Goal: Task Accomplishment & Management: Manage account settings

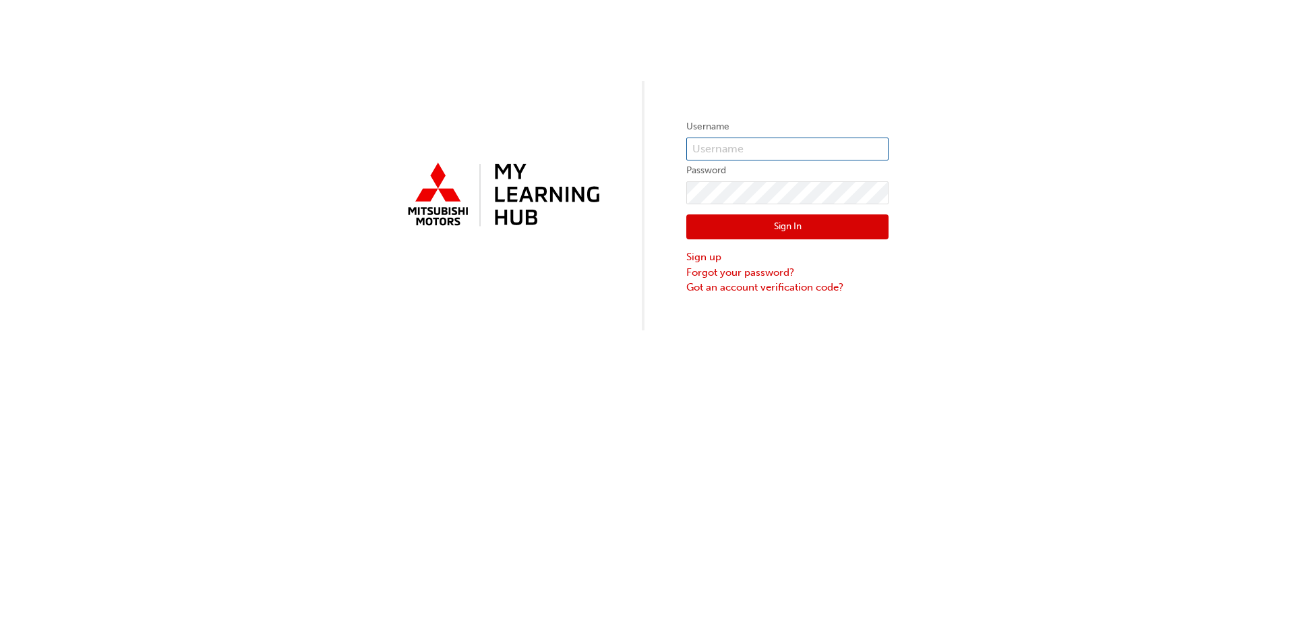
click at [763, 156] on input "text" at bounding box center [787, 149] width 202 height 23
click at [761, 147] on input "text" at bounding box center [787, 149] width 202 height 23
click at [735, 154] on input "text" at bounding box center [787, 149] width 202 height 23
click at [738, 177] on label "Password" at bounding box center [787, 171] width 202 height 16
click at [886, 150] on span at bounding box center [881, 149] width 11 height 11
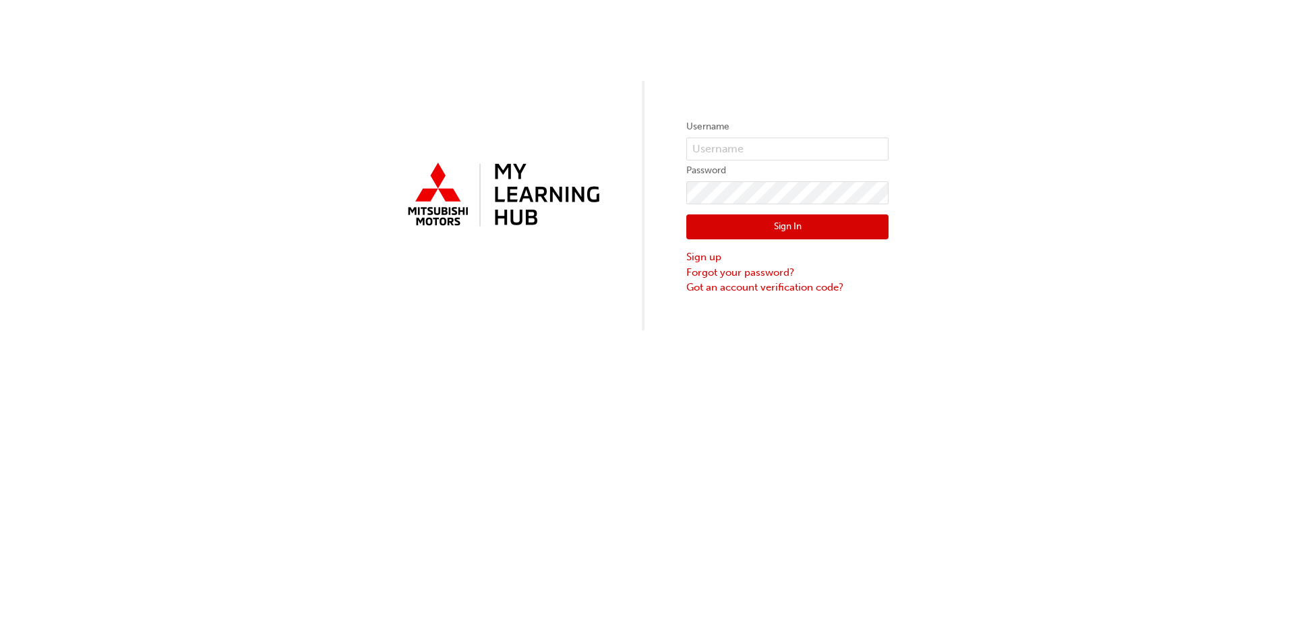
click at [1040, 191] on div "Username Password Sign In Sign up Forgot your password? Got an account verifica…" at bounding box center [644, 165] width 1289 height 330
click at [763, 157] on input "text" at bounding box center [787, 149] width 202 height 23
click at [748, 148] on input "text" at bounding box center [787, 149] width 202 height 23
paste input "0005966312"
type input "0005966312"
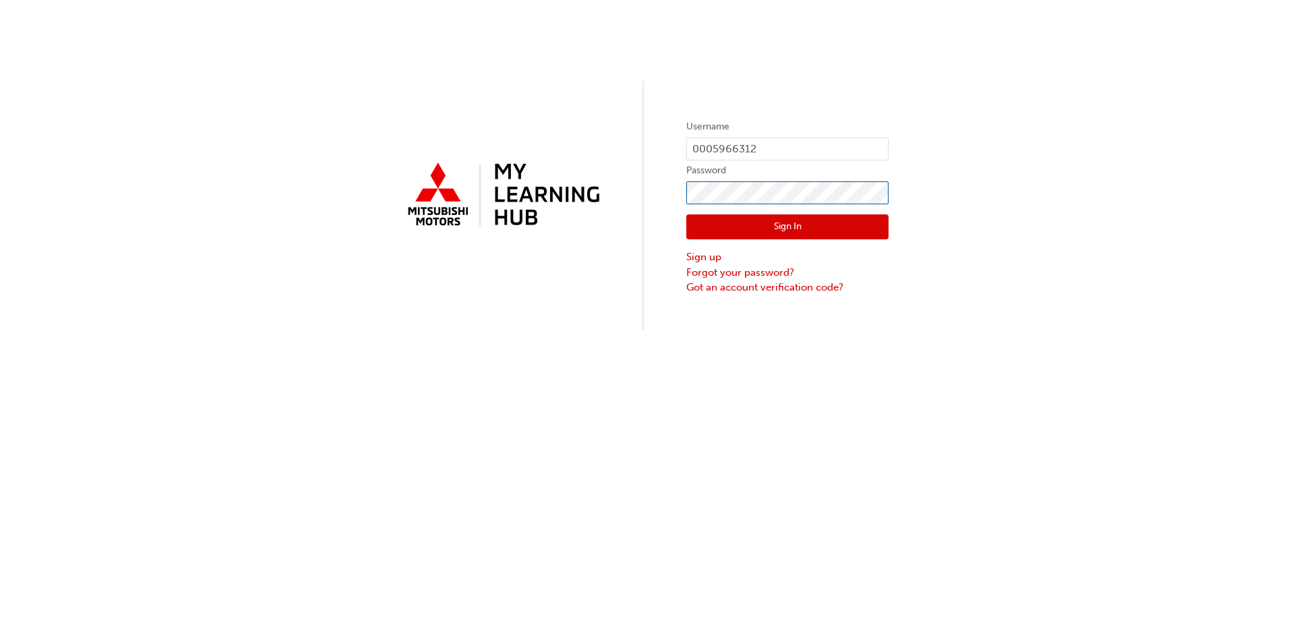
click button "Sign In" at bounding box center [787, 227] width 202 height 26
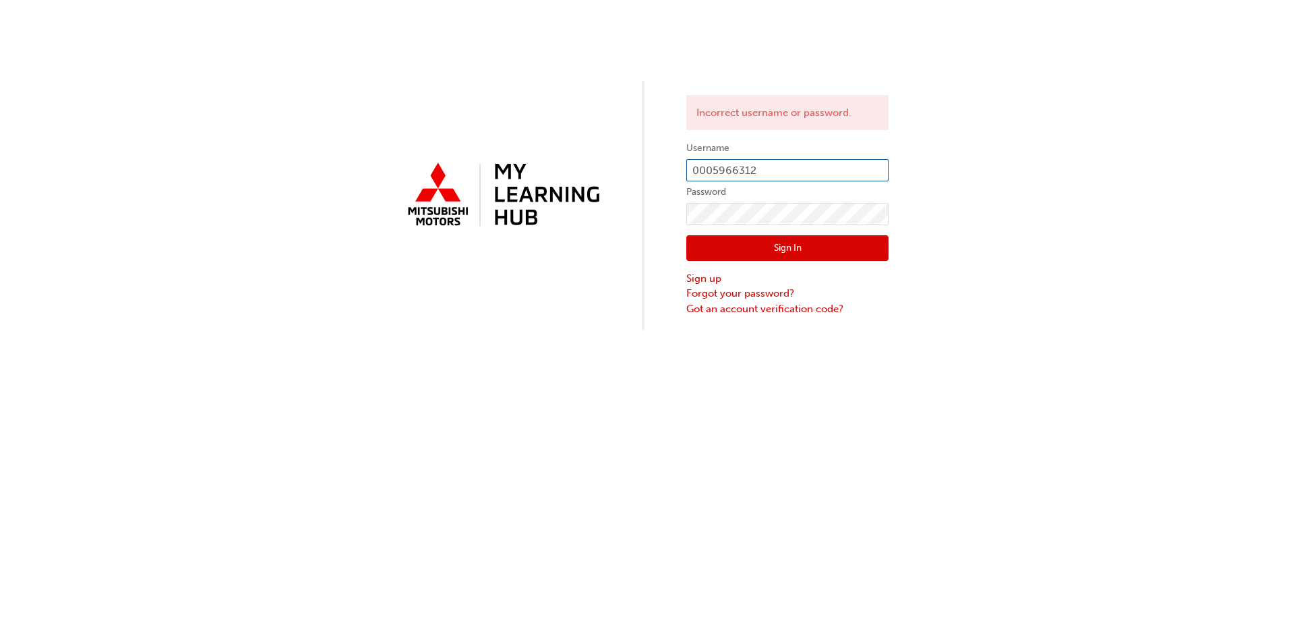
drag, startPoint x: 776, startPoint y: 172, endPoint x: 641, endPoint y: 189, distance: 135.9
click at [641, 189] on div "Incorrect username or password. Username 0005966312 Password Sign In Sign up Fo…" at bounding box center [644, 165] width 1289 height 330
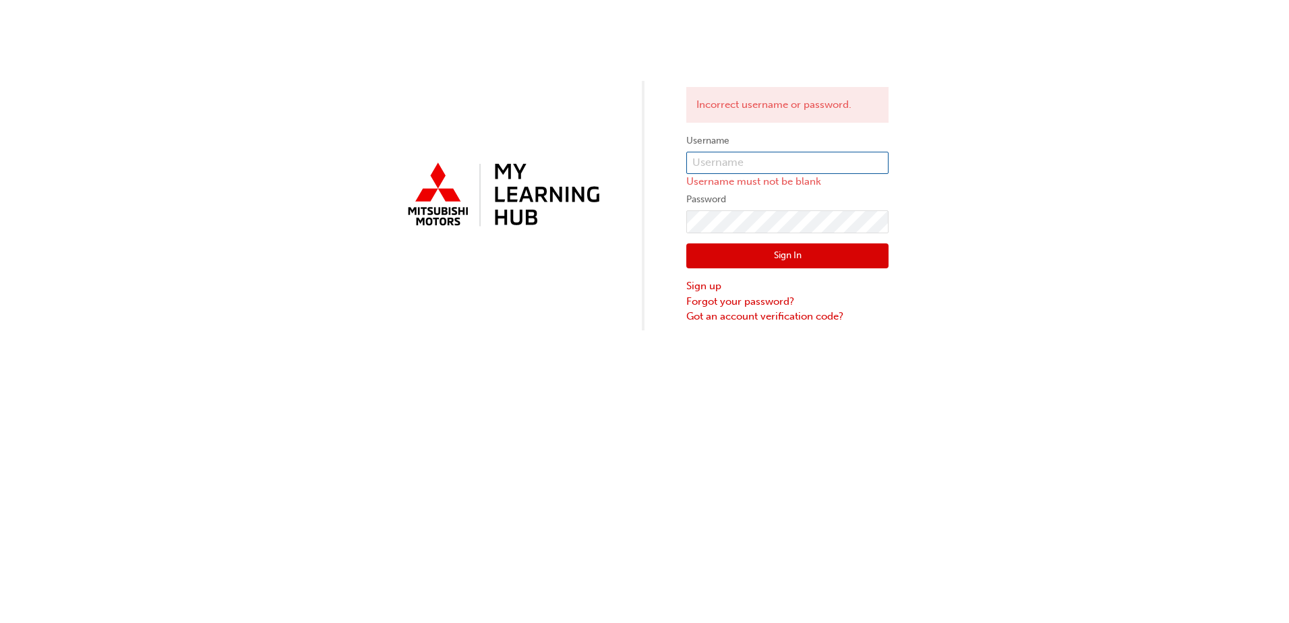
paste input "5968325"
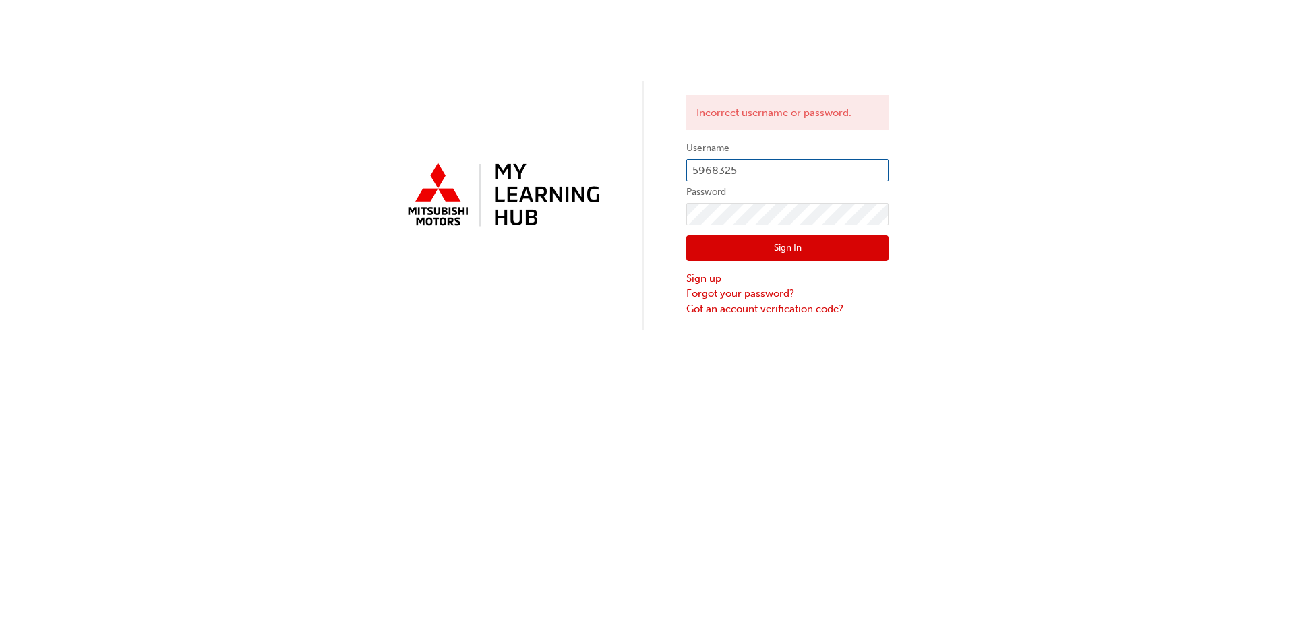
type input "5968325"
click at [763, 247] on button "Sign In" at bounding box center [787, 248] width 202 height 26
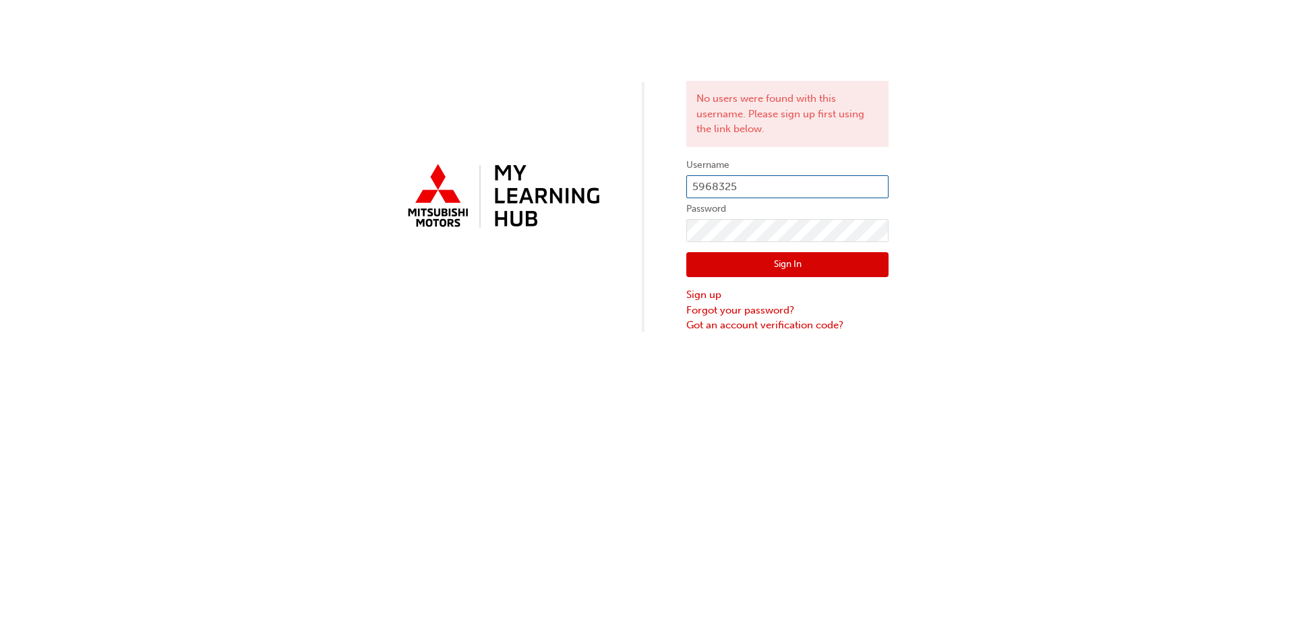
drag, startPoint x: 763, startPoint y: 181, endPoint x: 446, endPoint y: 150, distance: 318.5
click at [447, 150] on div "No users were found with this username. Please sign up first using the link bel…" at bounding box center [644, 166] width 1289 height 333
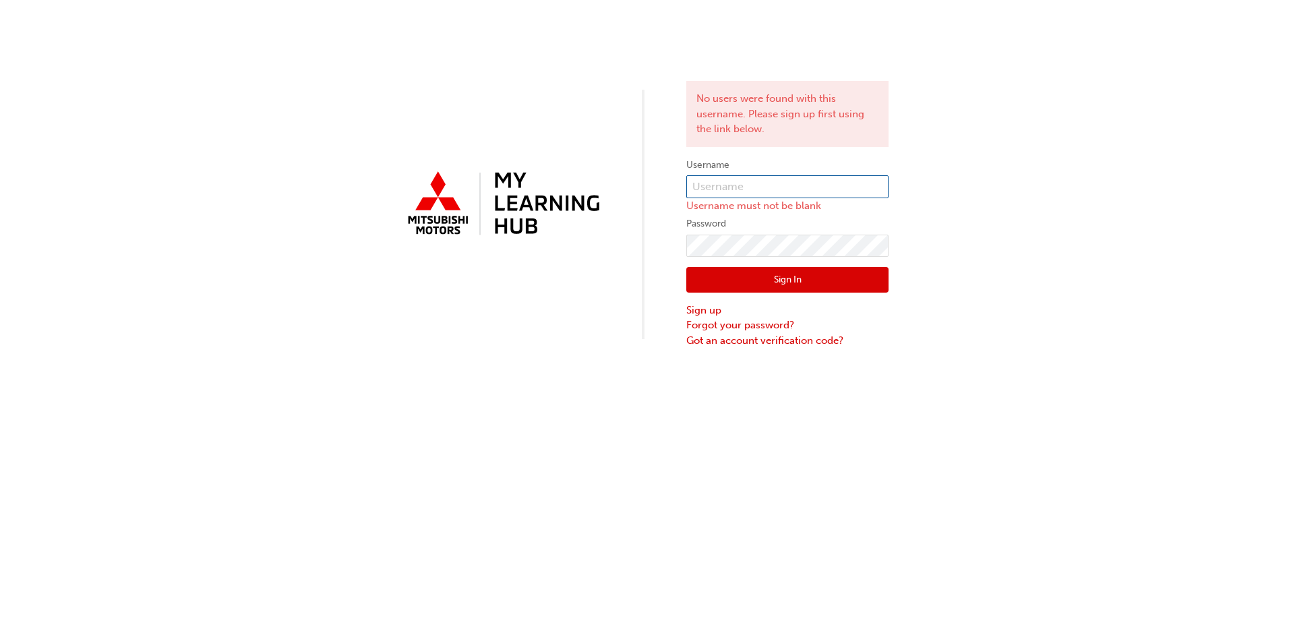
click at [784, 193] on input "text" at bounding box center [787, 186] width 202 height 23
paste input "[PERSON_NAME][EMAIL_ADDRESS][PERSON_NAME][DOMAIN_NAME]"
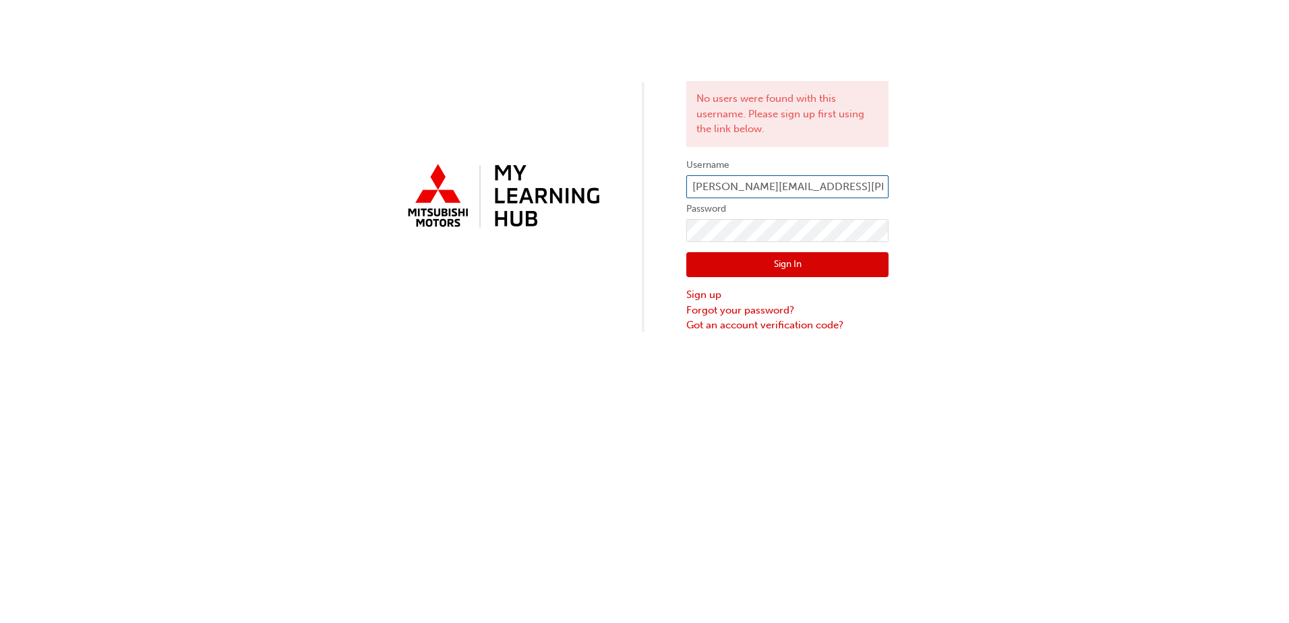
type input "[PERSON_NAME][EMAIL_ADDRESS][PERSON_NAME][DOMAIN_NAME]"
click at [572, 210] on div "No users were found with this username. Please sign up first using the link bel…" at bounding box center [644, 166] width 1289 height 333
click at [751, 260] on button "Sign In" at bounding box center [787, 265] width 202 height 26
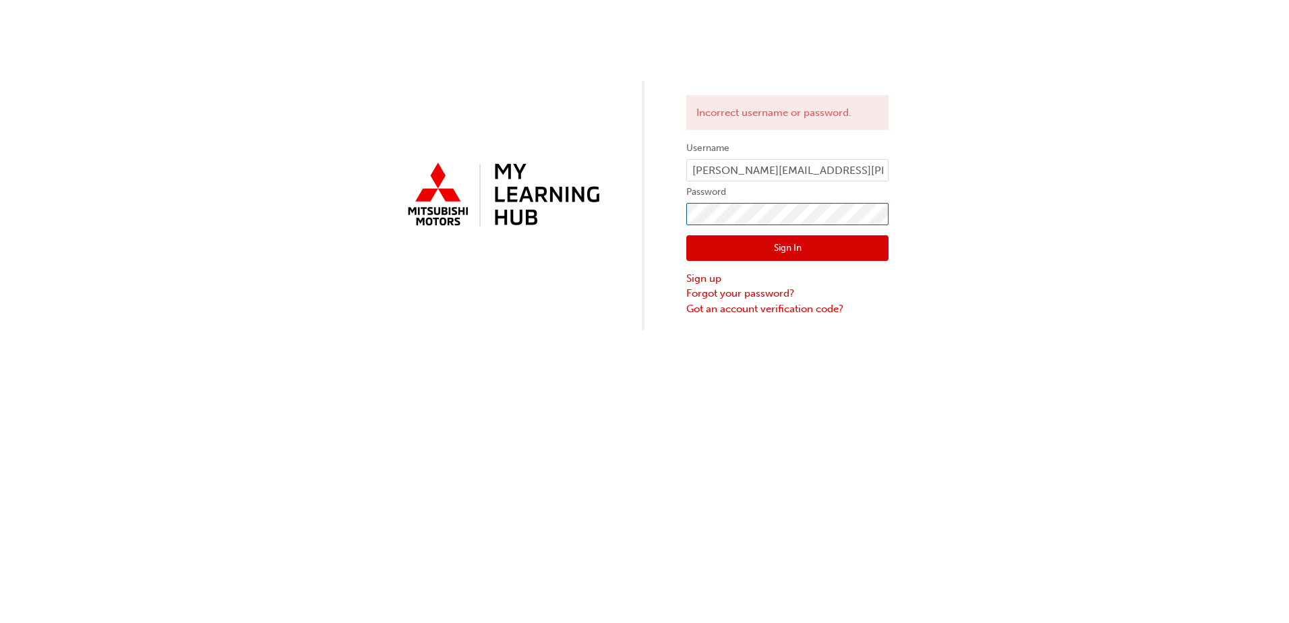
click at [591, 209] on div "Incorrect username or password. Username [PERSON_NAME][EMAIL_ADDRESS][PERSON_NA…" at bounding box center [644, 165] width 1289 height 330
click button "Sign In" at bounding box center [787, 248] width 202 height 26
